Goal: Task Accomplishment & Management: Manage account settings

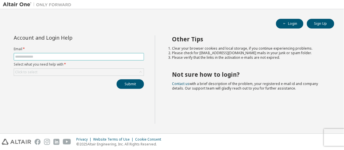
click at [93, 58] on input "text" at bounding box center [78, 57] width 127 height 5
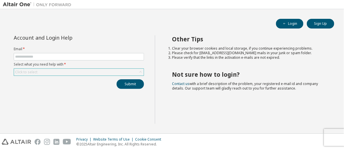
click at [76, 73] on div "Click to select" at bounding box center [79, 72] width 130 height 7
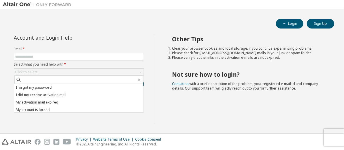
click at [183, 123] on div "Other Tips Clear your browser cookies and local storage, if you continue experi…" at bounding box center [248, 79] width 186 height 89
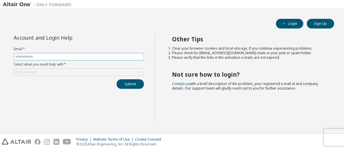
click at [55, 57] on input "text" at bounding box center [78, 57] width 127 height 5
type input "**********"
click at [55, 67] on form "**********" at bounding box center [79, 61] width 130 height 29
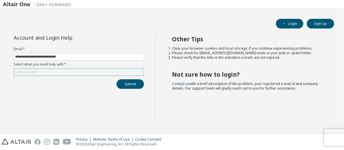
click at [55, 73] on div "Click to select" at bounding box center [79, 72] width 130 height 7
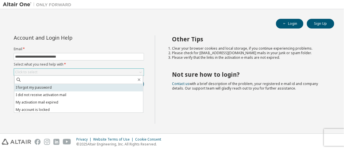
click at [54, 88] on li "I forgot my password" at bounding box center [78, 87] width 129 height 7
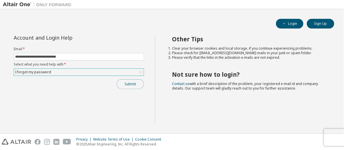
click at [135, 87] on button "Submit" at bounding box center [130, 84] width 27 height 10
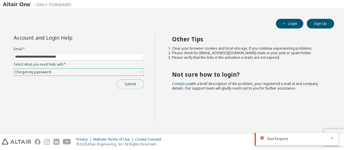
click at [119, 82] on button "Submit" at bounding box center [130, 84] width 27 height 10
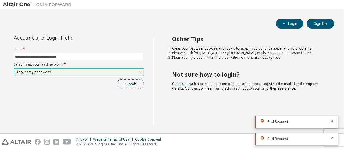
click at [127, 86] on button "Submit" at bounding box center [130, 84] width 27 height 10
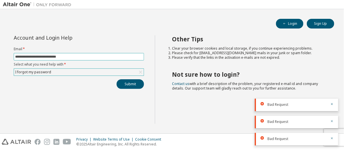
drag, startPoint x: 73, startPoint y: 57, endPoint x: 5, endPoint y: 59, distance: 68.9
click at [5, 59] on div "**********" at bounding box center [79, 79] width 152 height 89
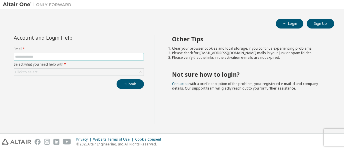
click at [25, 53] on span at bounding box center [79, 56] width 130 height 7
click at [27, 57] on input "text" at bounding box center [78, 57] width 127 height 5
paste input "**********"
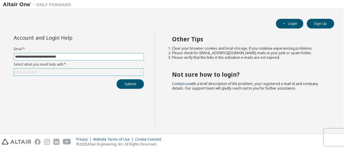
type input "**********"
click at [25, 71] on div "Click to select" at bounding box center [26, 72] width 22 height 5
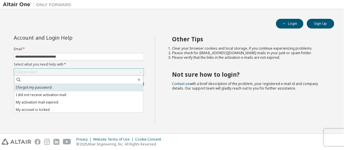
click at [35, 89] on li "I forgot my password" at bounding box center [78, 87] width 129 height 7
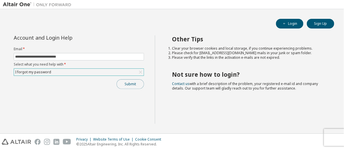
click at [124, 83] on button "Submit" at bounding box center [130, 84] width 27 height 10
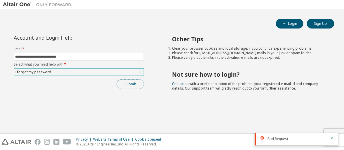
click at [127, 82] on button "Submit" at bounding box center [130, 84] width 27 height 10
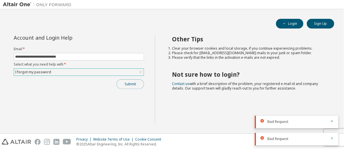
click at [138, 85] on button "Submit" at bounding box center [130, 84] width 27 height 10
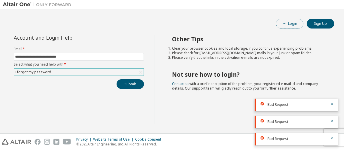
click at [293, 25] on button "Login" at bounding box center [289, 24] width 27 height 10
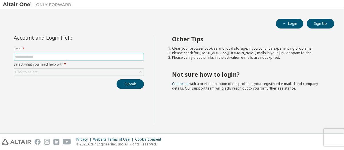
click at [74, 56] on input "text" at bounding box center [78, 57] width 127 height 5
paste input "**********"
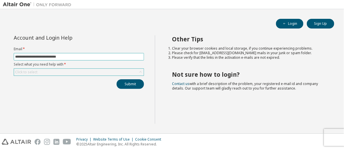
type input "**********"
click at [68, 69] on div "Click to select" at bounding box center [79, 72] width 130 height 7
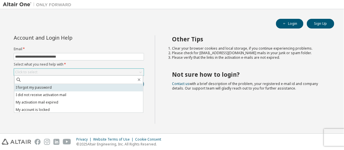
click at [68, 87] on li "I forgot my password" at bounding box center [78, 87] width 129 height 7
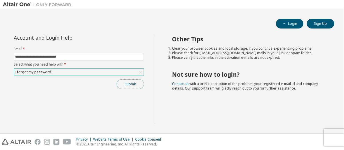
click at [143, 81] on button "Submit" at bounding box center [130, 84] width 27 height 10
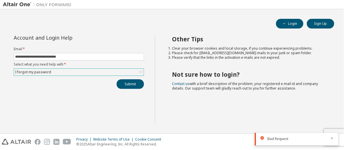
click at [73, 74] on div "I forgot my password" at bounding box center [79, 72] width 130 height 7
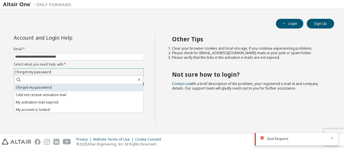
click at [56, 87] on li "I forgot my password" at bounding box center [78, 87] width 129 height 7
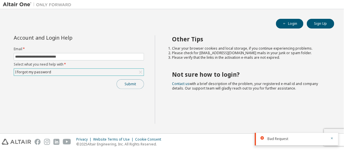
click at [119, 85] on button "Submit" at bounding box center [130, 84] width 27 height 10
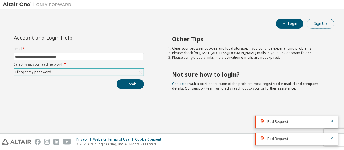
click at [320, 25] on button "Sign Up" at bounding box center [320, 24] width 27 height 10
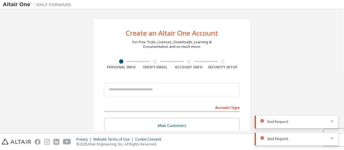
click at [153, 61] on div at bounding box center [155, 61] width 4 height 4
click at [180, 63] on div at bounding box center [189, 61] width 34 height 4
click at [209, 63] on div at bounding box center [223, 61] width 34 height 4
click at [228, 62] on div at bounding box center [223, 61] width 34 height 4
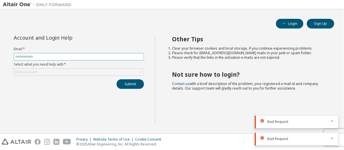
click at [56, 55] on input "text" at bounding box center [78, 57] width 127 height 5
paste input "**********"
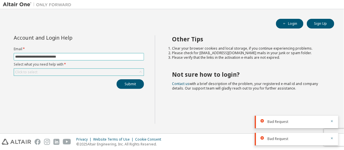
type input "**********"
click at [41, 72] on div "Click to select" at bounding box center [79, 72] width 130 height 7
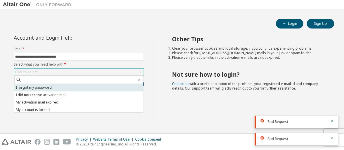
click at [39, 85] on li "I forgot my password" at bounding box center [78, 87] width 129 height 7
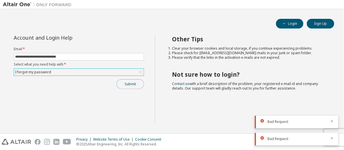
click at [121, 83] on button "Submit" at bounding box center [130, 84] width 27 height 10
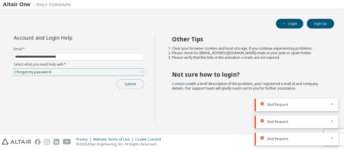
click at [134, 86] on button "Submit" at bounding box center [130, 84] width 27 height 10
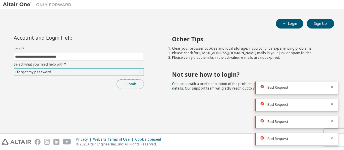
click at [134, 86] on button "Submit" at bounding box center [130, 84] width 27 height 10
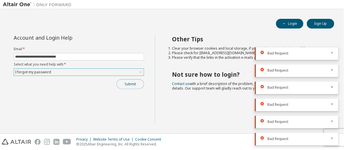
click at [134, 86] on button "Submit" at bounding box center [130, 84] width 27 height 10
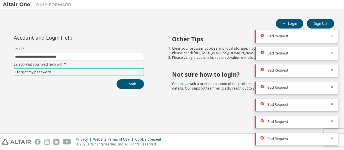
click at [332, 37] on icon "button" at bounding box center [331, 35] width 3 height 3
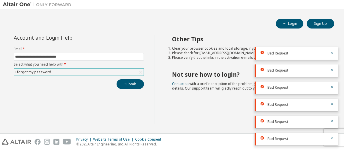
click at [331, 138] on icon "button" at bounding box center [332, 139] width 2 height 2
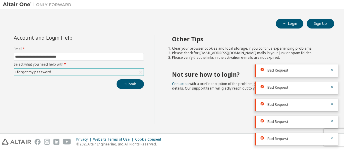
click at [332, 139] on icon "button" at bounding box center [331, 138] width 3 height 3
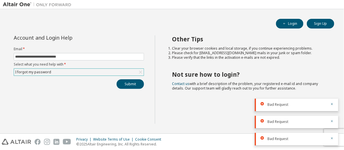
click at [332, 139] on icon "button" at bounding box center [331, 138] width 3 height 3
click at [332, 123] on icon "button" at bounding box center [331, 121] width 3 height 3
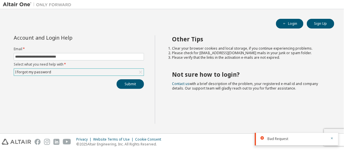
click at [332, 139] on icon "button" at bounding box center [331, 138] width 3 height 3
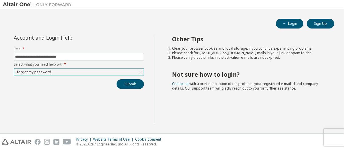
click at [332, 139] on div "Privacy Website Terms of Use Cookie Consent © 2025 Altair Engineering, Inc. All…" at bounding box center [172, 142] width 344 height 16
click at [333, 134] on footer "Privacy Website Terms of Use Cookie Consent © 2025 Altair Engineering, Inc. All…" at bounding box center [172, 142] width 344 height 17
click at [328, 135] on div "Privacy Website Terms of Use Cookie Consent © 2025 Altair Engineering, Inc. All…" at bounding box center [172, 142] width 344 height 16
click at [125, 83] on button "Submit" at bounding box center [130, 84] width 27 height 10
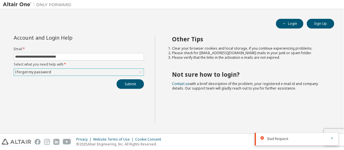
click at [16, 4] on img at bounding box center [38, 5] width 71 height 6
drag, startPoint x: 10, startPoint y: 0, endPoint x: 12, endPoint y: 30, distance: 29.8
click at [12, 30] on div "**********" at bounding box center [172, 71] width 338 height 119
click at [131, 86] on button "Submit" at bounding box center [130, 84] width 27 height 10
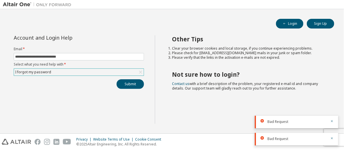
click at [69, 73] on div "I forgot my password" at bounding box center [79, 72] width 130 height 7
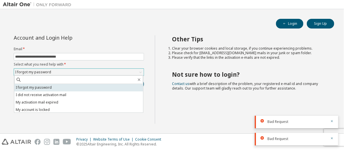
click at [65, 85] on li "I forgot my password" at bounding box center [78, 87] width 129 height 7
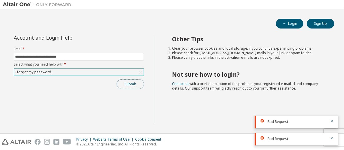
click at [119, 82] on button "Submit" at bounding box center [130, 84] width 27 height 10
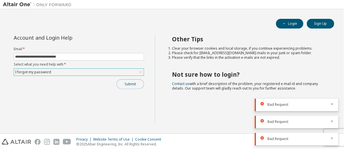
click at [127, 85] on button "Submit" at bounding box center [130, 84] width 27 height 10
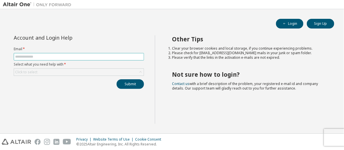
click at [102, 58] on input "text" at bounding box center [78, 57] width 127 height 5
type input "*"
paste input "**********"
type input "**********"
click at [93, 56] on input "text" at bounding box center [78, 57] width 127 height 5
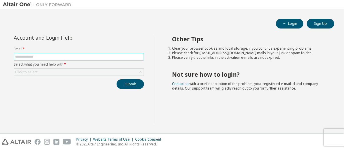
paste input "**********"
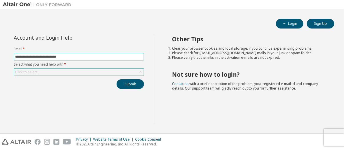
type input "**********"
click at [70, 71] on div "Click to select" at bounding box center [79, 72] width 130 height 7
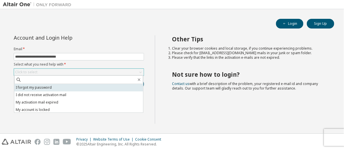
click at [65, 87] on li "I forgot my password" at bounding box center [78, 87] width 129 height 7
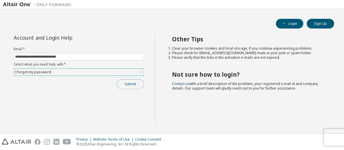
click at [127, 84] on button "Submit" at bounding box center [130, 84] width 27 height 10
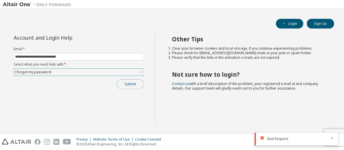
click at [127, 84] on button "Submit" at bounding box center [130, 84] width 27 height 10
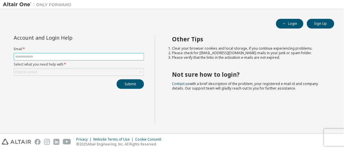
click at [102, 57] on input "text" at bounding box center [78, 57] width 127 height 5
paste input "**********"
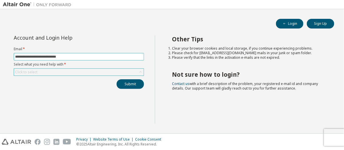
type input "**********"
click at [37, 75] on div "Click to select" at bounding box center [26, 72] width 24 height 6
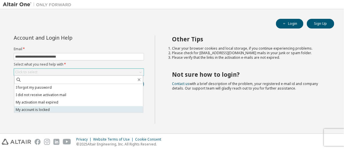
click at [41, 109] on li "My account is locked" at bounding box center [78, 110] width 129 height 7
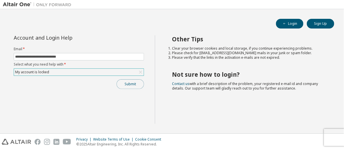
click at [126, 83] on button "Submit" at bounding box center [130, 84] width 27 height 10
